Goal: Information Seeking & Learning: Learn about a topic

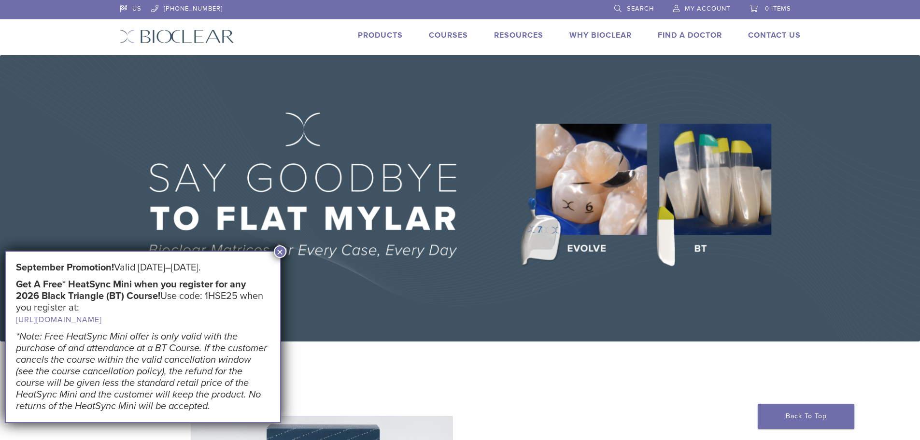
click at [278, 250] on button "×" at bounding box center [280, 251] width 13 height 13
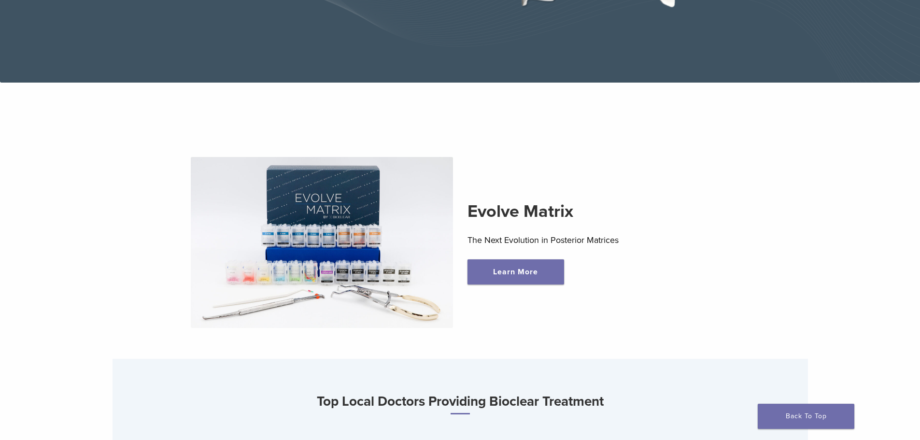
scroll to position [242, 0]
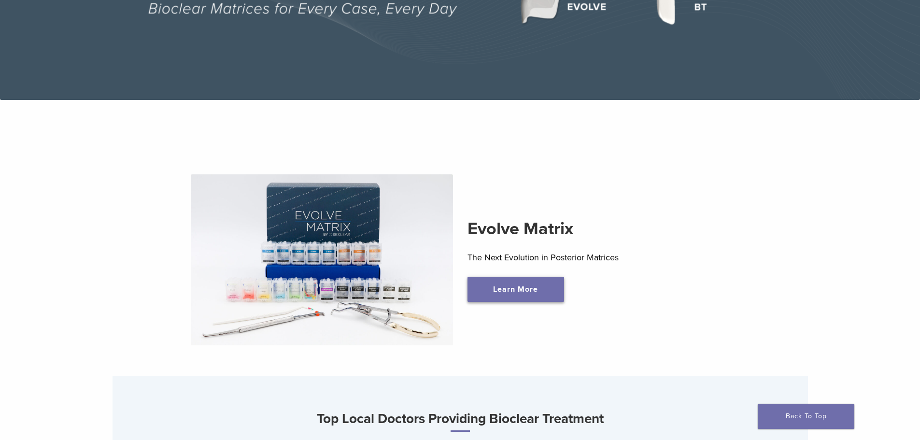
click at [524, 293] on link "Learn More" at bounding box center [516, 289] width 97 height 25
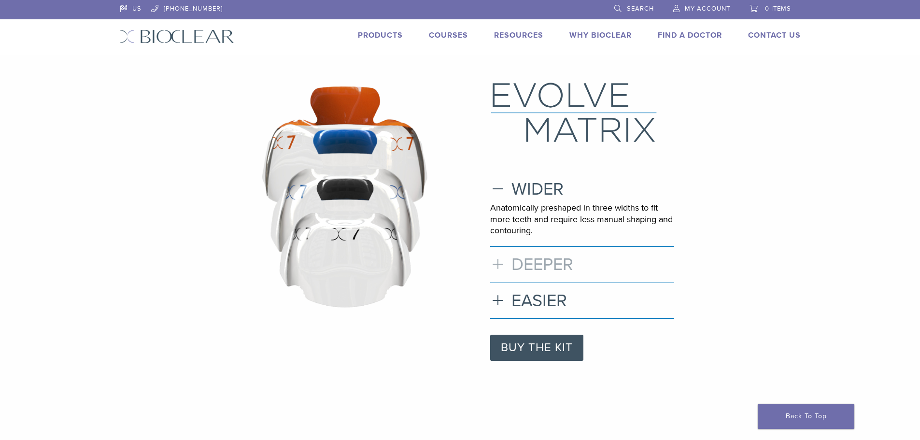
click at [555, 272] on h3 "DEEPER" at bounding box center [582, 264] width 184 height 21
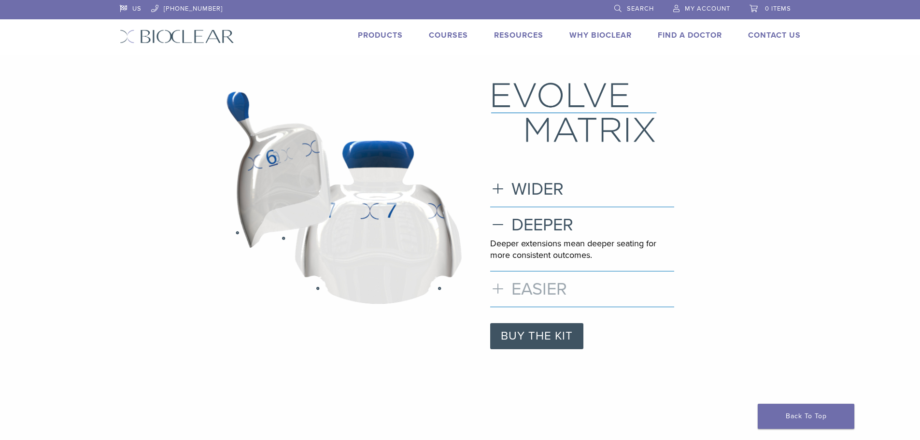
click at [556, 293] on h3 "EASIER" at bounding box center [582, 289] width 184 height 21
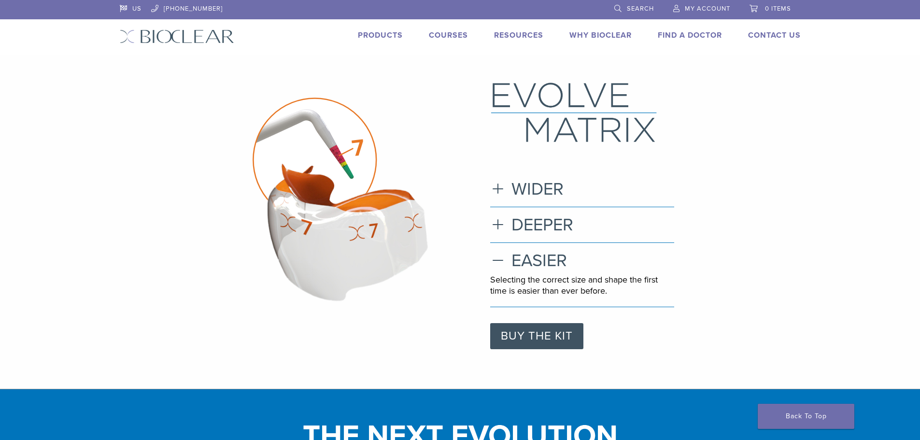
click at [369, 33] on link "Products" at bounding box center [380, 35] width 45 height 10
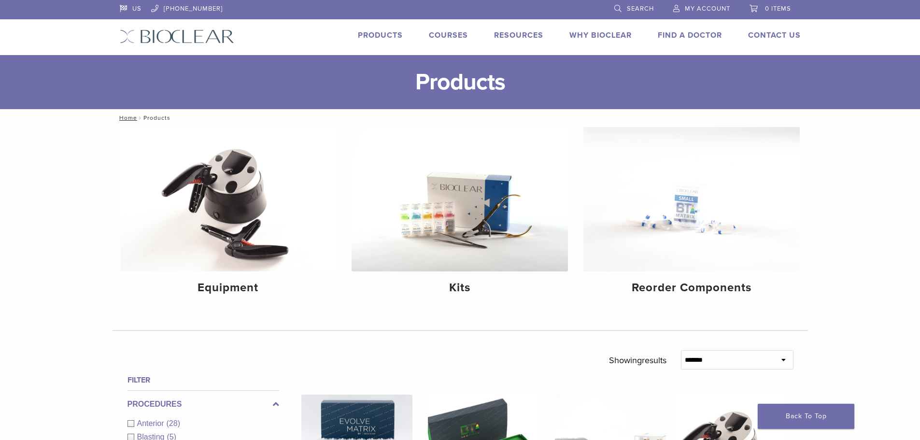
click at [437, 34] on link "Courses" at bounding box center [448, 35] width 39 height 10
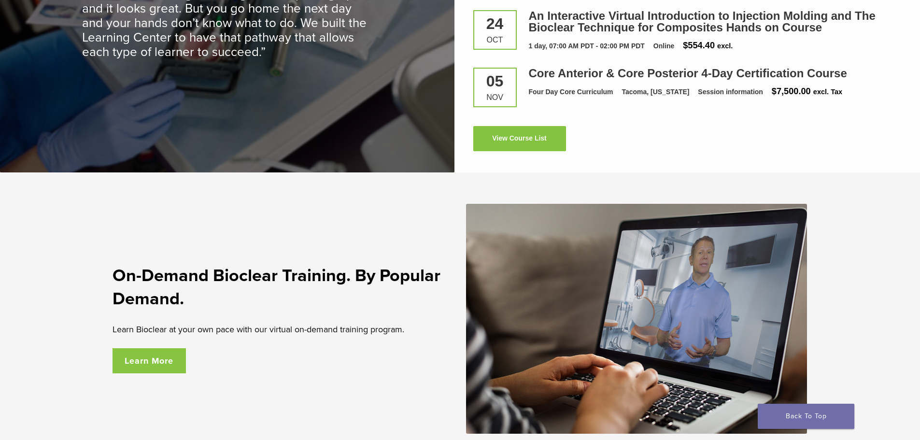
scroll to position [1491, 0]
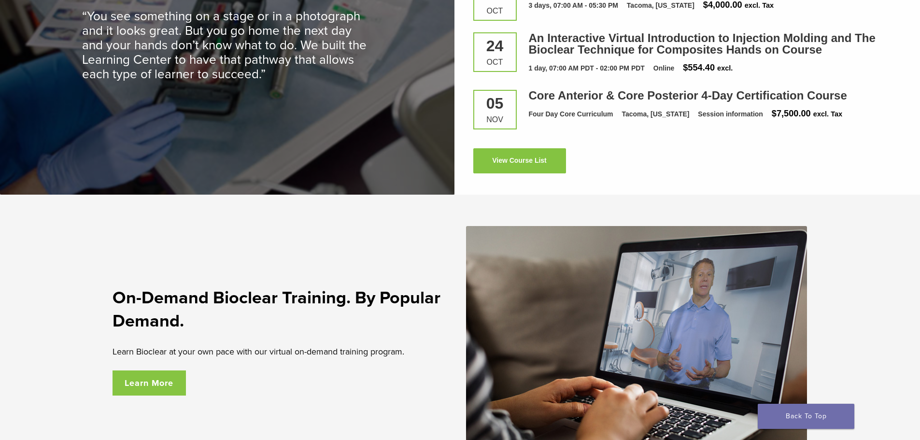
click at [382, 415] on div "On-Demand Bioclear Training. By Popular Demand. Learn Bioclear at your own pace…" at bounding box center [461, 341] width 696 height 230
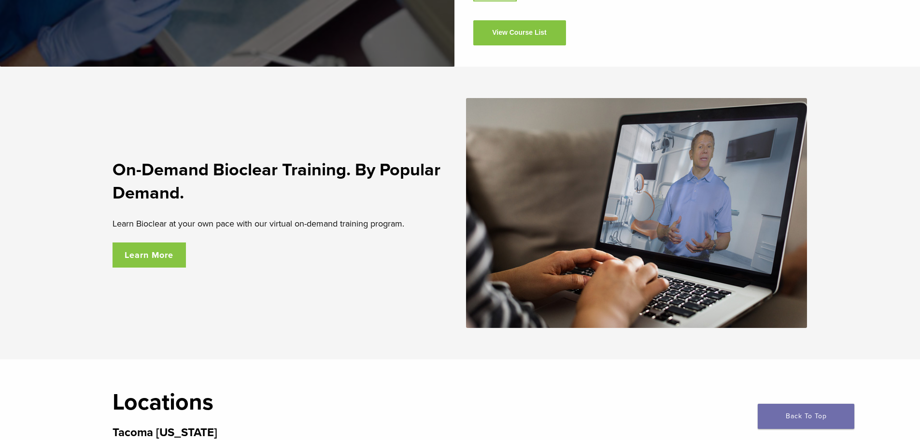
scroll to position [1636, 0]
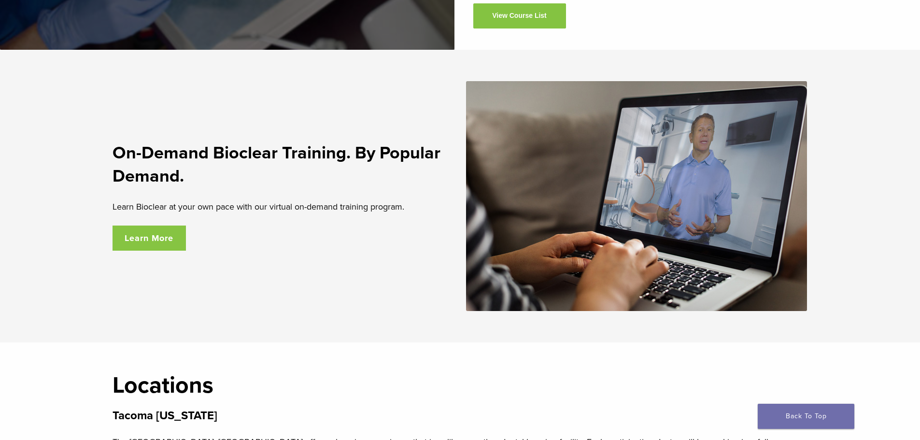
click at [125, 238] on link "Learn More" at bounding box center [150, 238] width 74 height 25
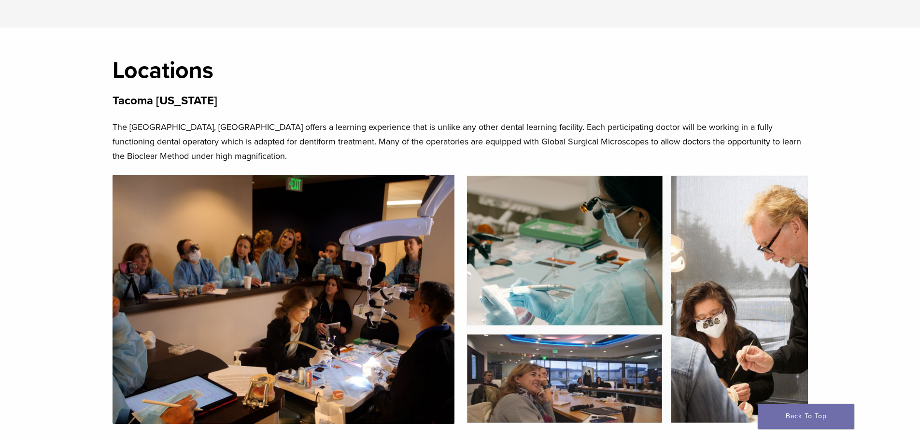
scroll to position [2021, 0]
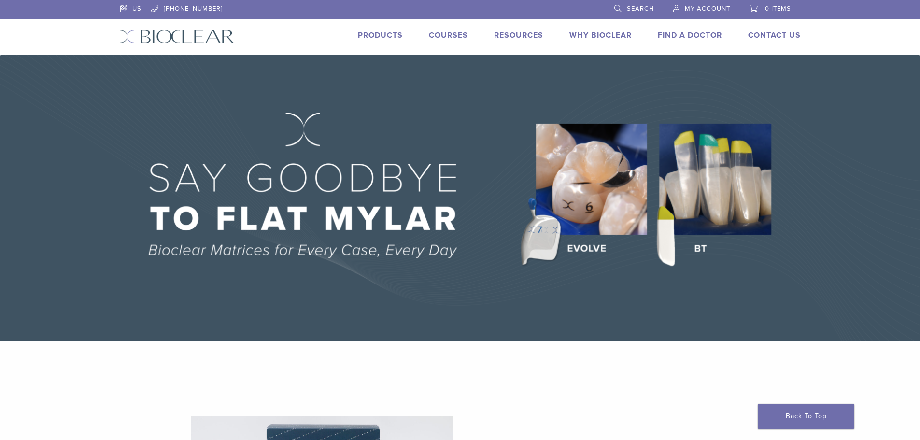
click at [706, 241] on img at bounding box center [460, 198] width 920 height 286
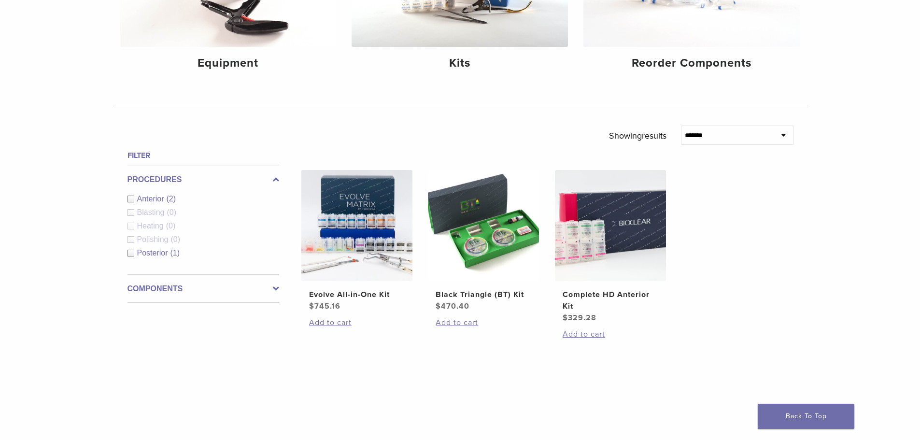
scroll to position [242, 0]
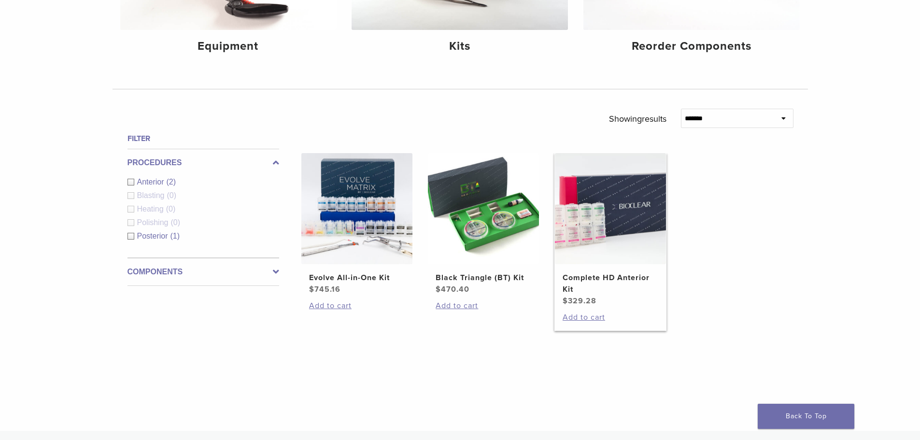
click at [603, 279] on h2 "Complete HD Anterior Kit" at bounding box center [611, 283] width 96 height 23
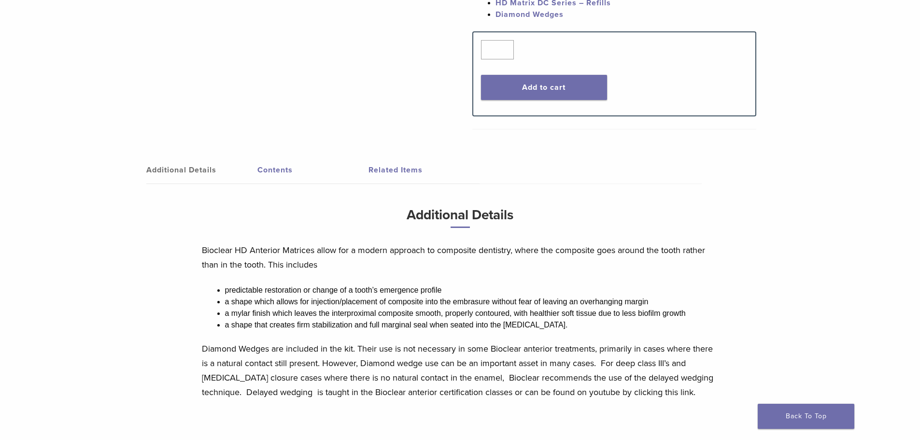
scroll to position [386, 0]
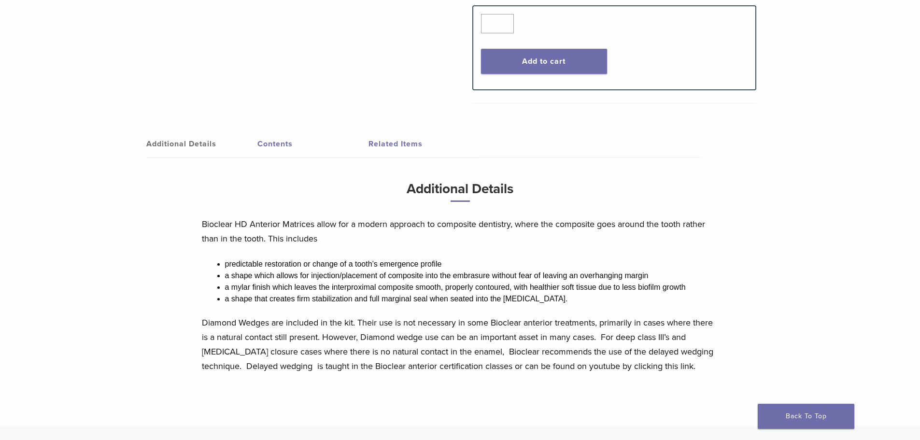
click at [414, 145] on link "Related Items" at bounding box center [424, 143] width 111 height 27
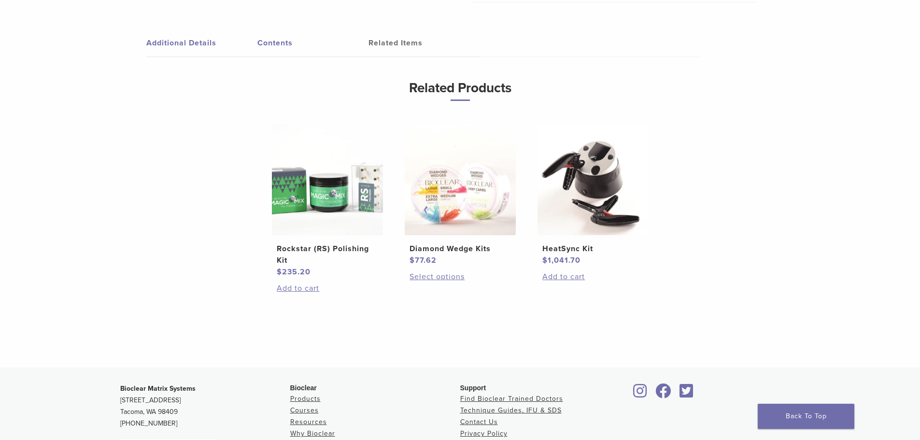
scroll to position [435, 0]
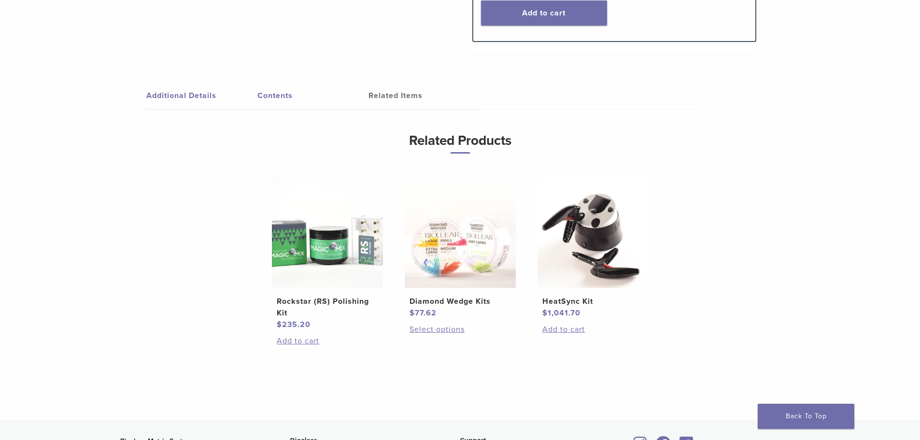
click at [273, 97] on link "Contents" at bounding box center [313, 95] width 111 height 27
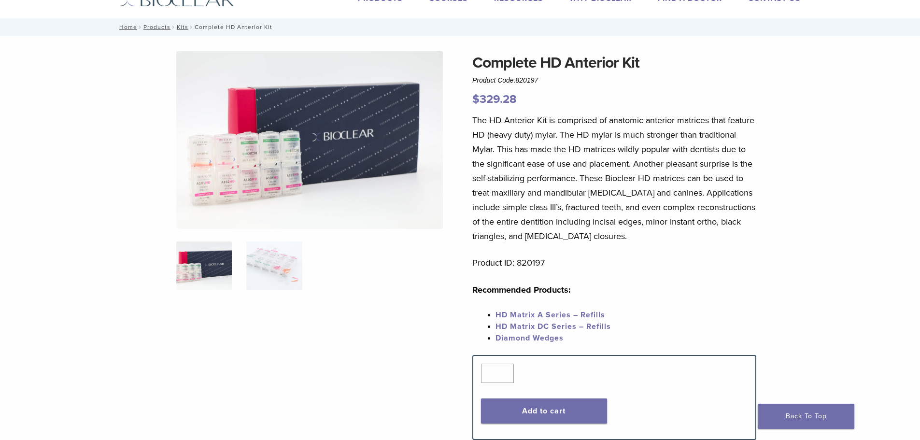
scroll to position [0, 0]
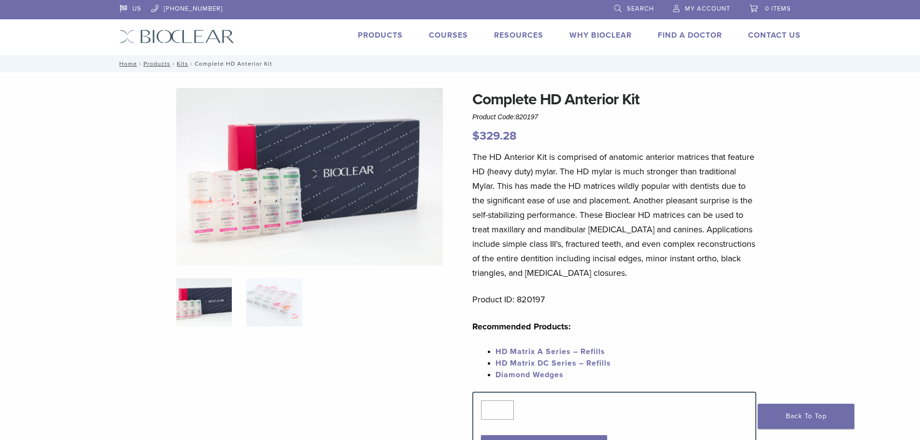
click at [435, 32] on link "Courses" at bounding box center [448, 35] width 39 height 10
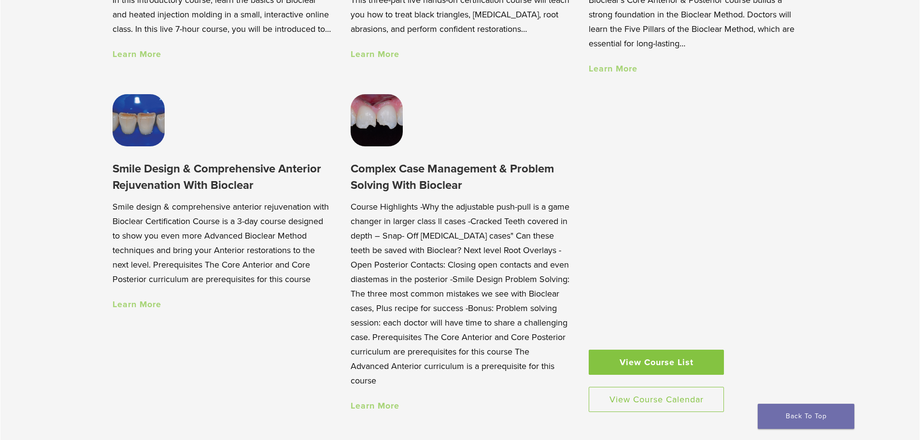
scroll to position [918, 0]
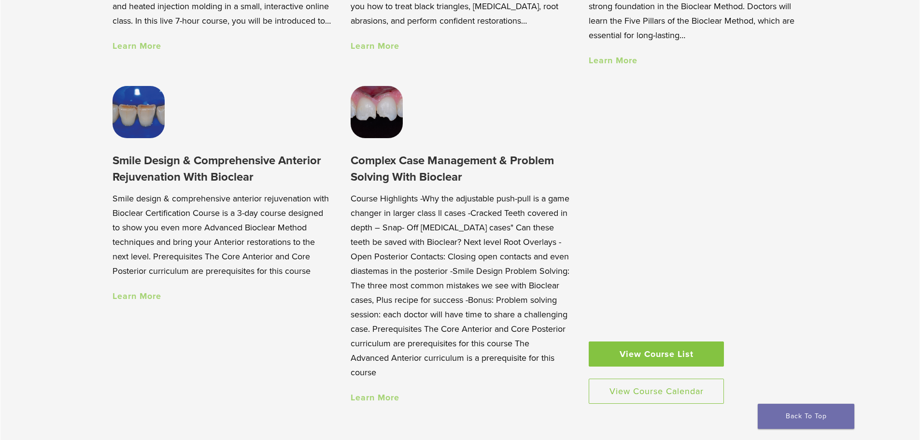
click at [232, 168] on h3 "Smile Design & Comprehensive Anterior Rejuvenation With Bioclear" at bounding box center [222, 169] width 219 height 32
click at [146, 299] on link "Learn More" at bounding box center [137, 296] width 49 height 11
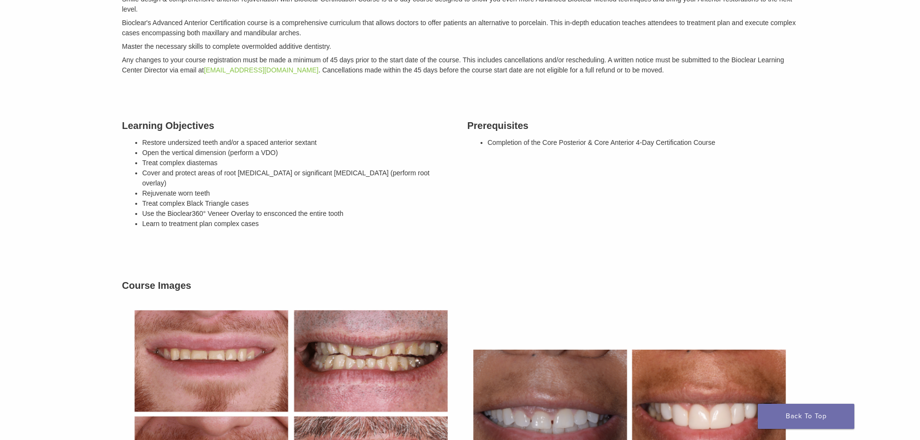
scroll to position [338, 0]
